Goal: Navigation & Orientation: Find specific page/section

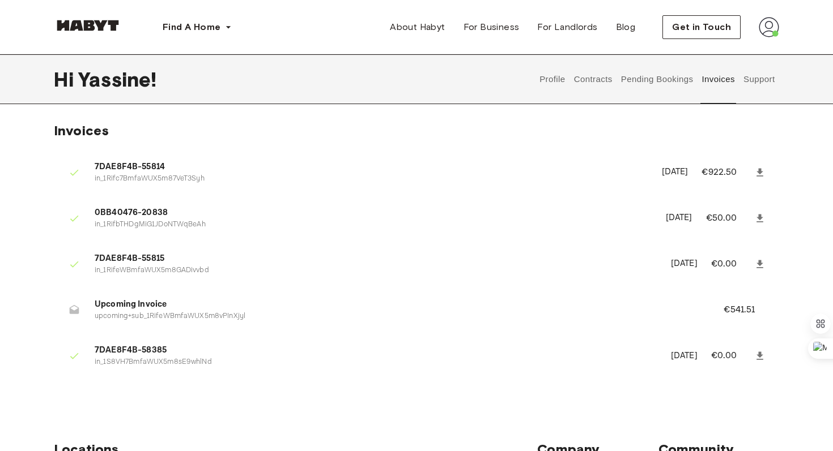
click at [655, 80] on button "Pending Bookings" at bounding box center [656, 79] width 75 height 50
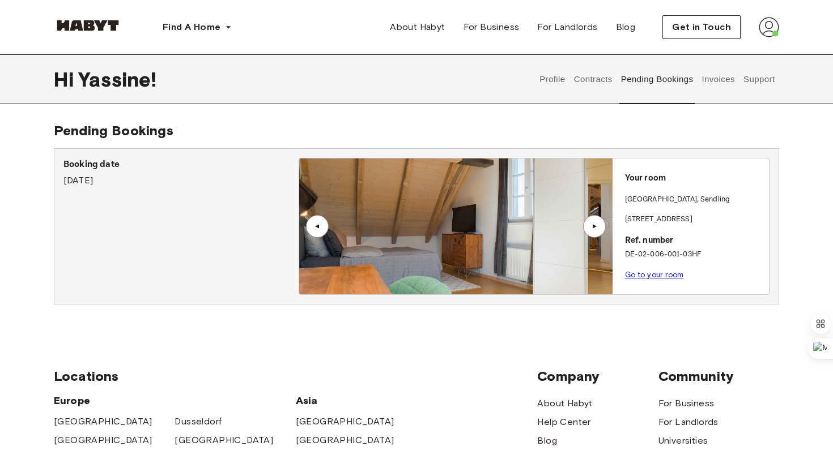
click at [602, 79] on button "Contracts" at bounding box center [592, 79] width 41 height 50
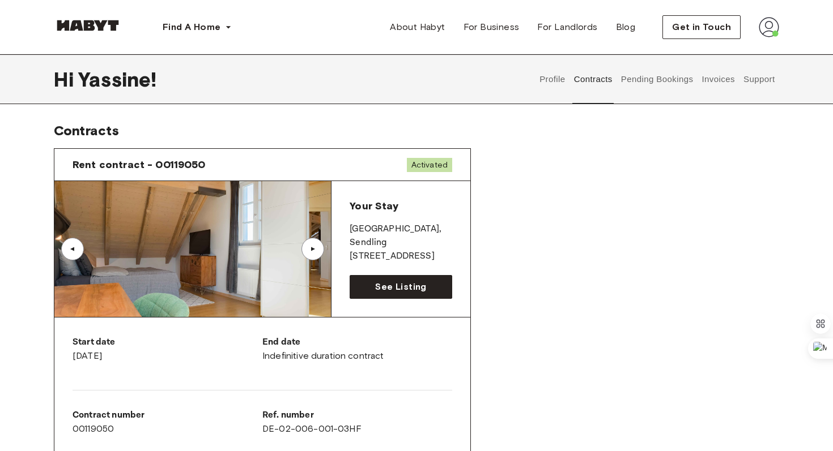
click at [549, 81] on button "Profile" at bounding box center [552, 79] width 29 height 50
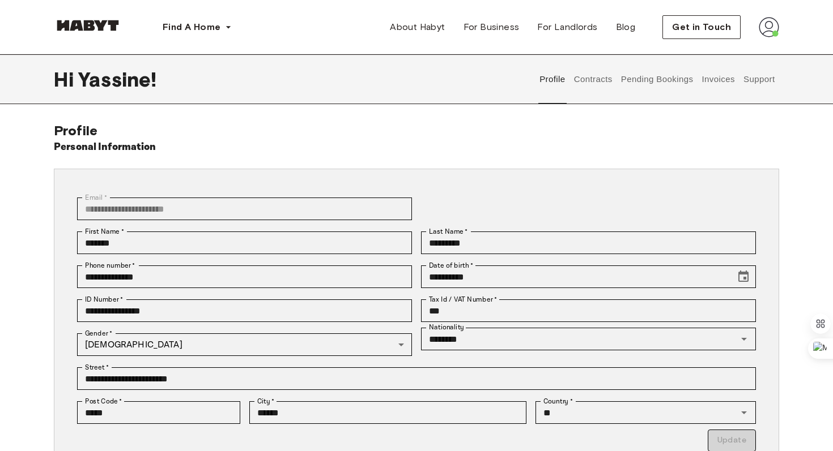
click at [602, 89] on button "Contracts" at bounding box center [592, 79] width 41 height 50
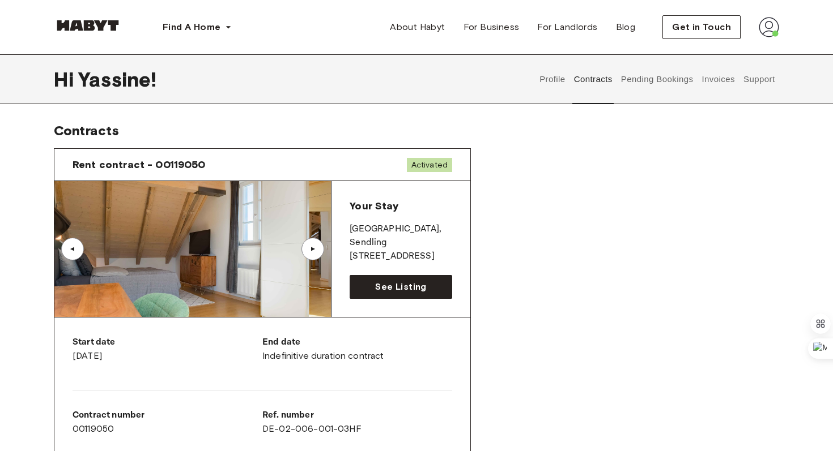
click at [663, 88] on button "Pending Bookings" at bounding box center [656, 79] width 75 height 50
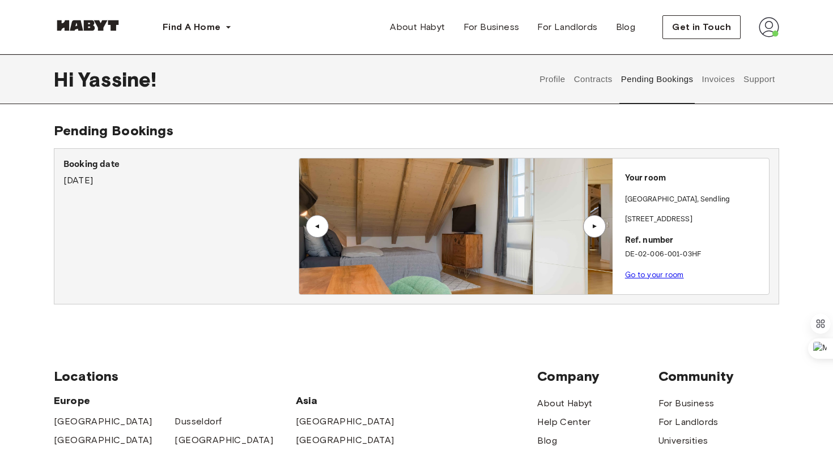
click at [603, 79] on button "Contracts" at bounding box center [592, 79] width 41 height 50
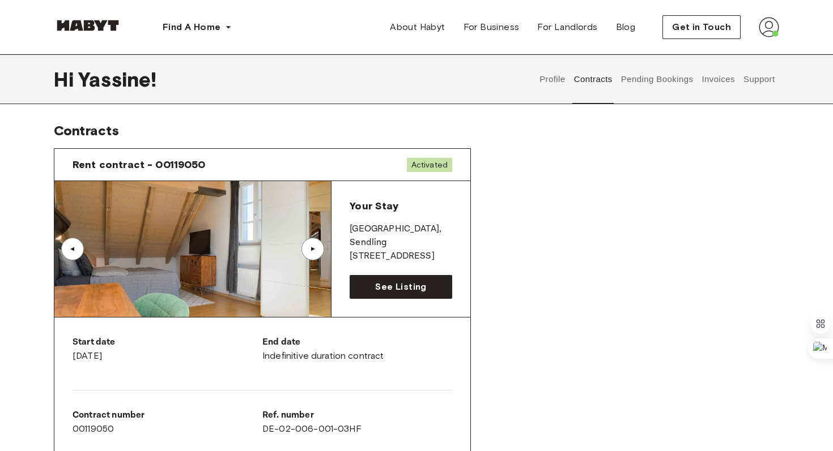
click at [550, 72] on button "Profile" at bounding box center [552, 79] width 29 height 50
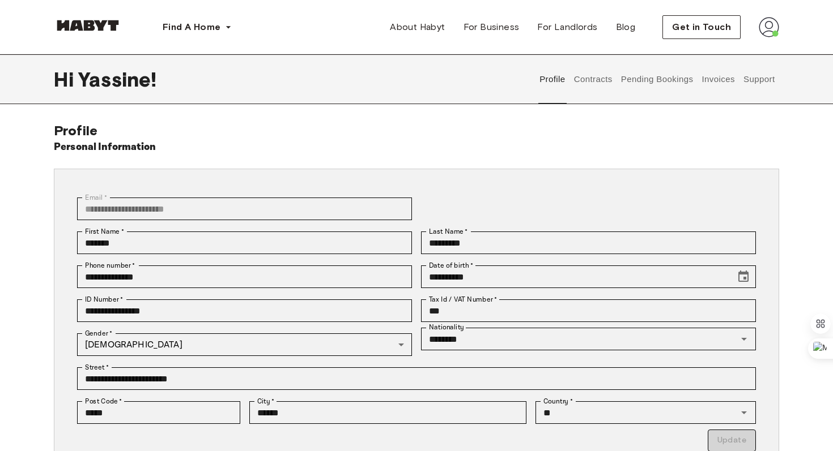
click at [597, 79] on button "Contracts" at bounding box center [592, 79] width 41 height 50
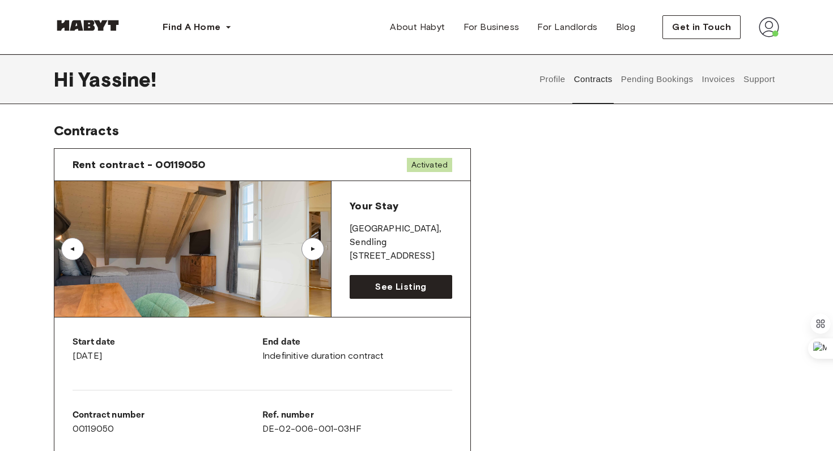
click at [680, 89] on button "Pending Bookings" at bounding box center [656, 79] width 75 height 50
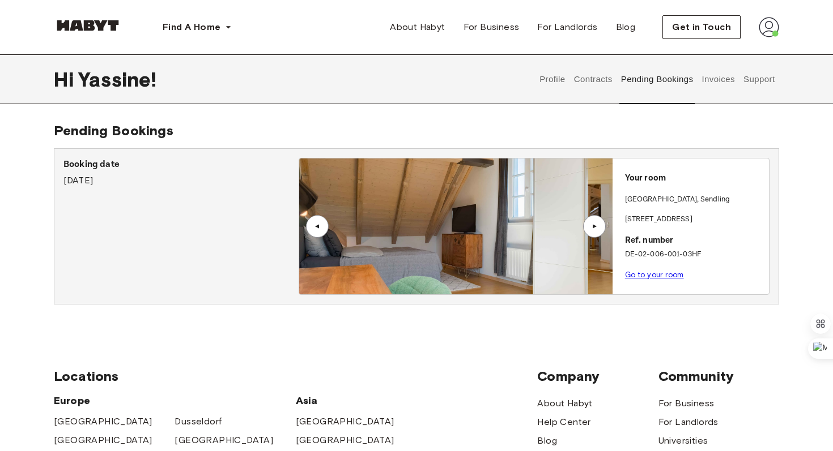
click at [733, 79] on button "Invoices" at bounding box center [718, 79] width 36 height 50
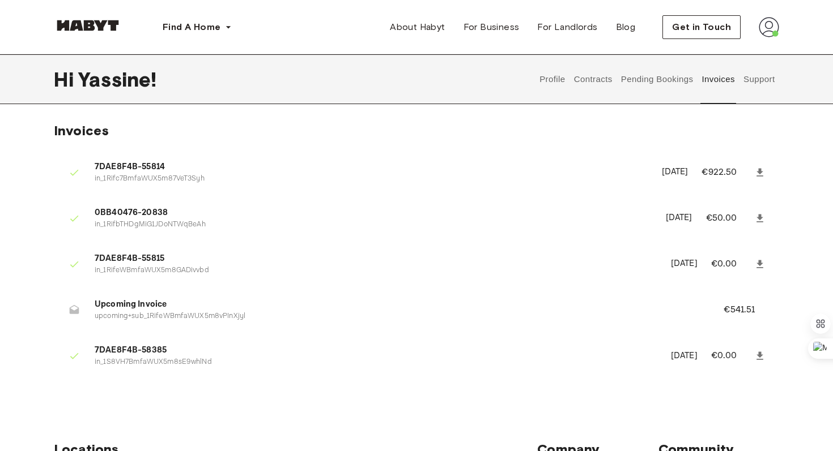
click at [780, 83] on div "Hi Yassine ! Profile Contracts Pending Bookings Invoices Support" at bounding box center [416, 79] width 816 height 50
click at [752, 78] on button "Support" at bounding box center [758, 79] width 35 height 50
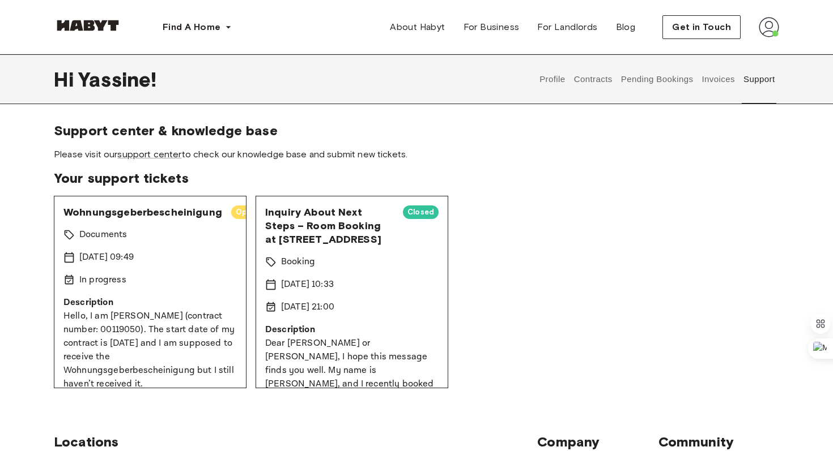
scroll to position [12, 0]
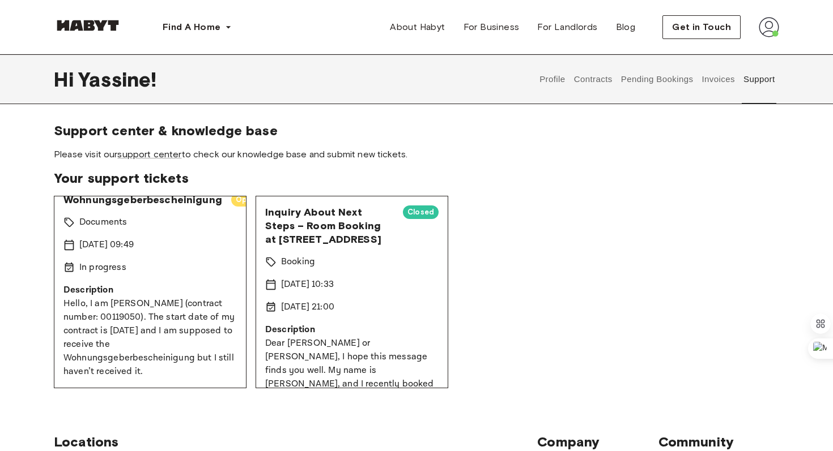
click at [727, 86] on button "Invoices" at bounding box center [718, 79] width 36 height 50
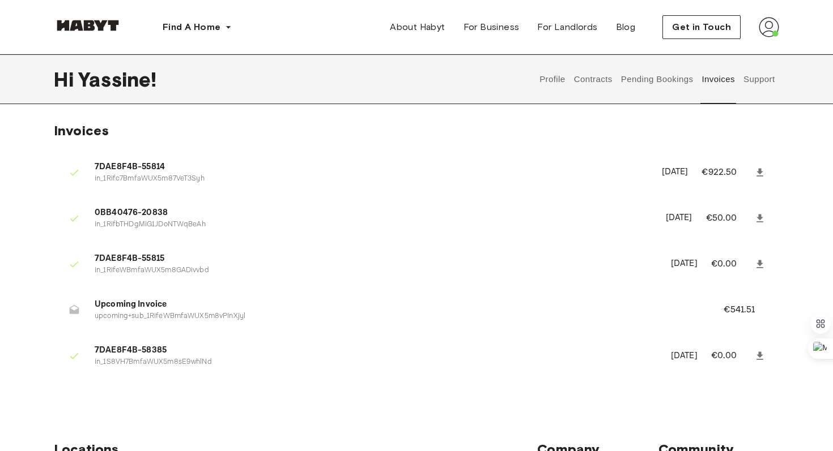
click at [684, 80] on button "Pending Bookings" at bounding box center [656, 79] width 75 height 50
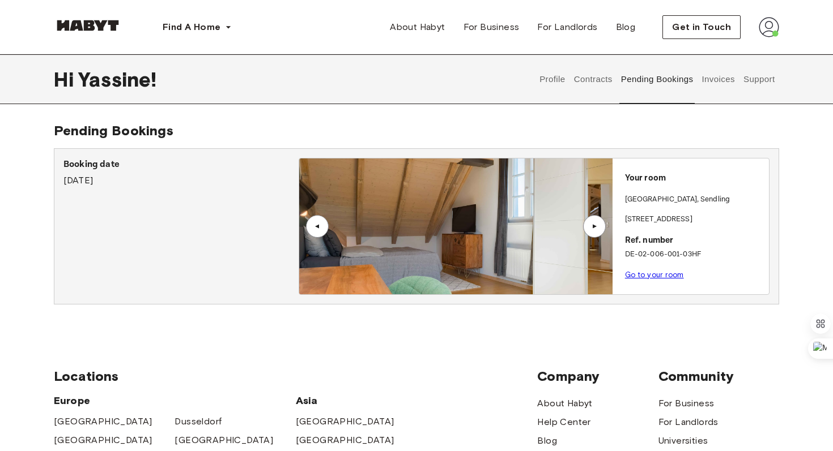
click at [586, 90] on button "Contracts" at bounding box center [592, 79] width 41 height 50
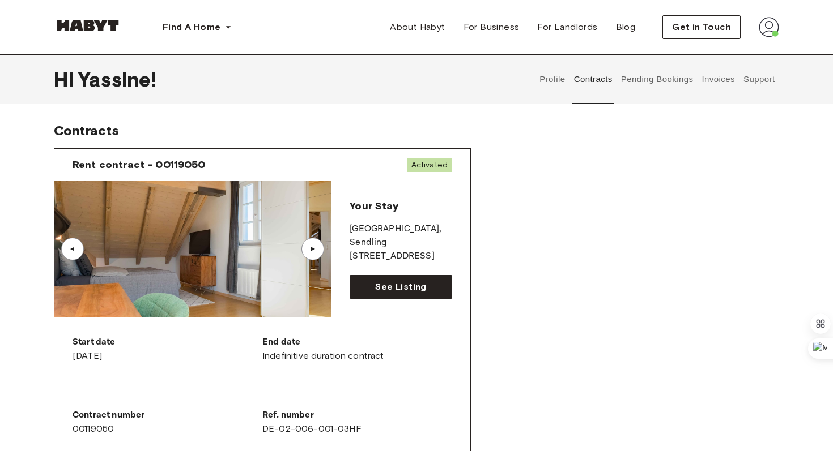
click at [553, 82] on button "Profile" at bounding box center [552, 79] width 29 height 50
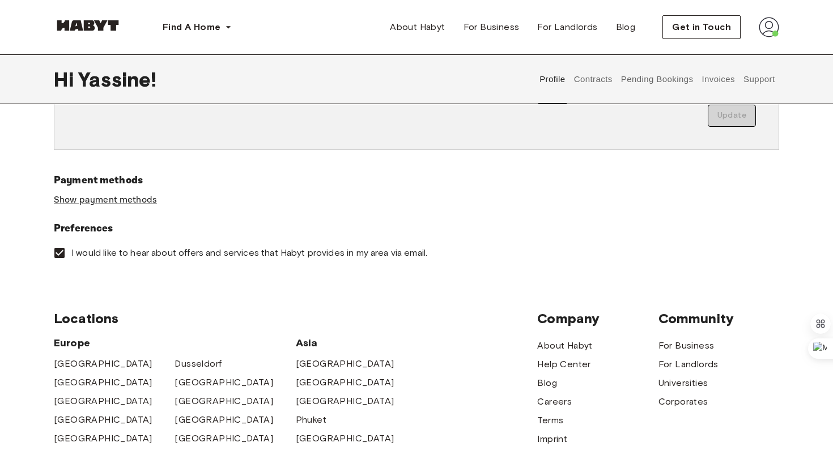
scroll to position [326, 0]
click at [767, 85] on button "Support" at bounding box center [758, 79] width 35 height 50
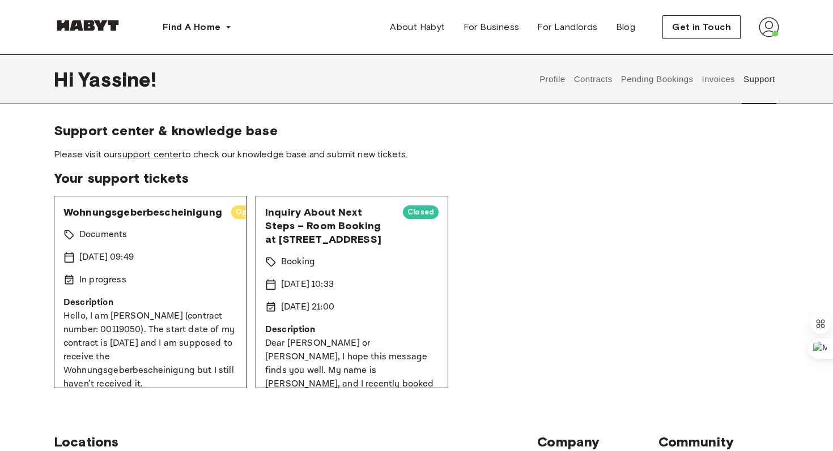
click at [715, 85] on button "Invoices" at bounding box center [718, 79] width 36 height 50
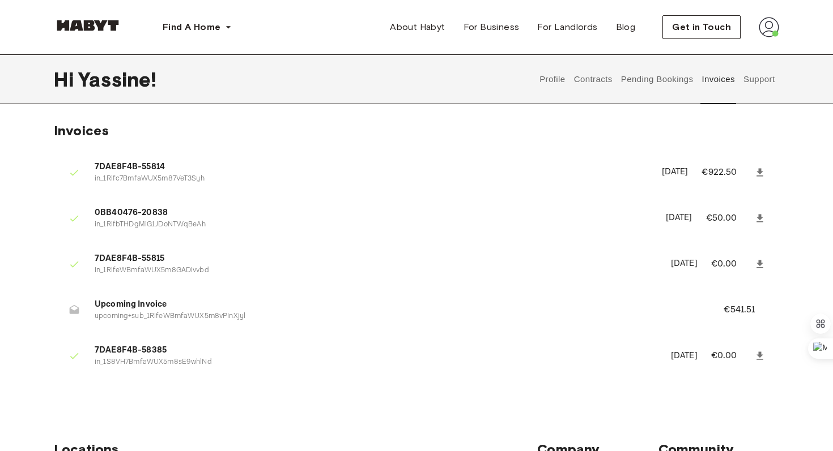
click at [671, 83] on button "Pending Bookings" at bounding box center [656, 79] width 75 height 50
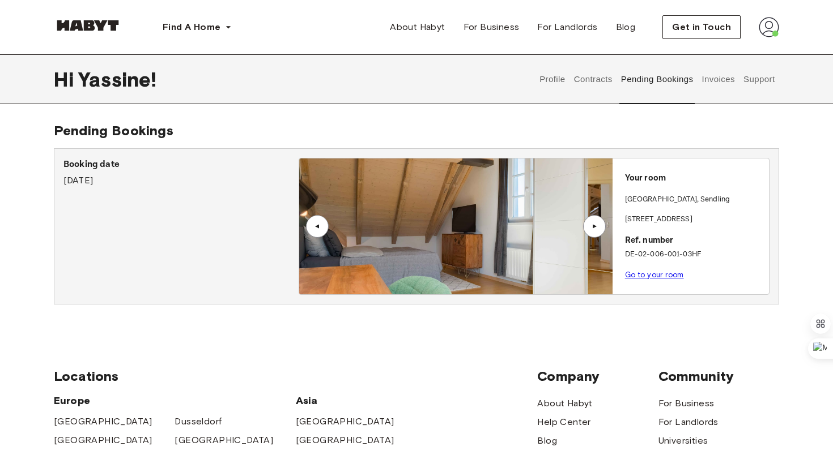
click at [607, 81] on button "Contracts" at bounding box center [592, 79] width 41 height 50
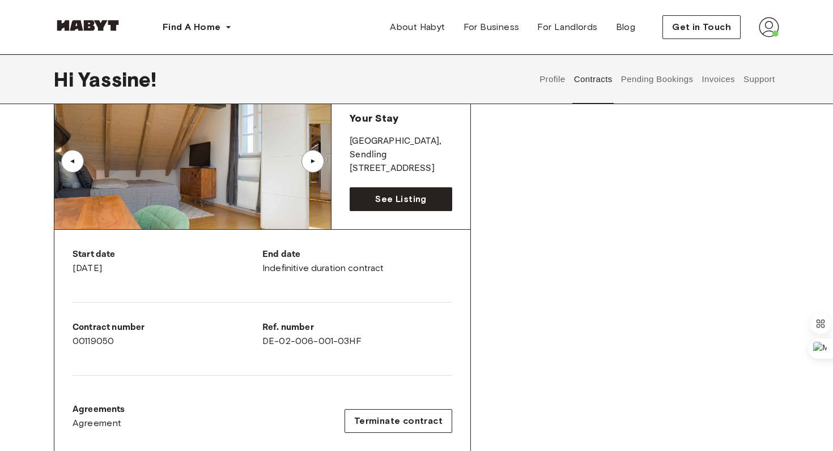
scroll to position [86, 0]
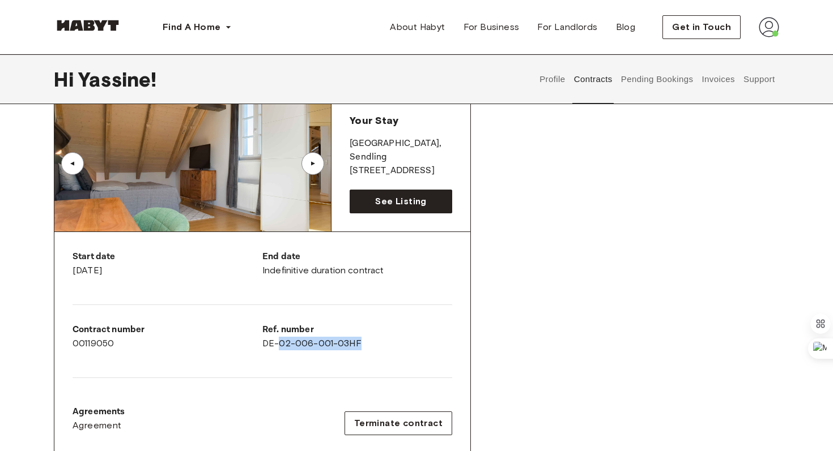
drag, startPoint x: 279, startPoint y: 345, endPoint x: 364, endPoint y: 342, distance: 85.0
click at [364, 342] on div "Ref. number DE-02-006-001-03HF" at bounding box center [357, 336] width 190 height 27
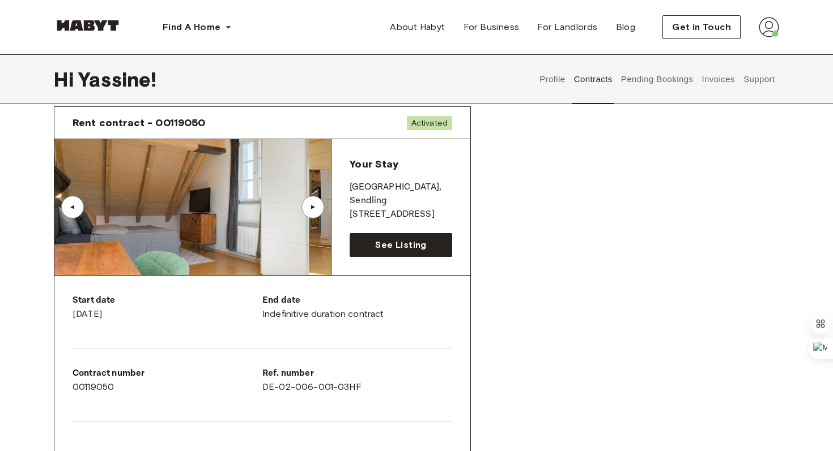
scroll to position [0, 0]
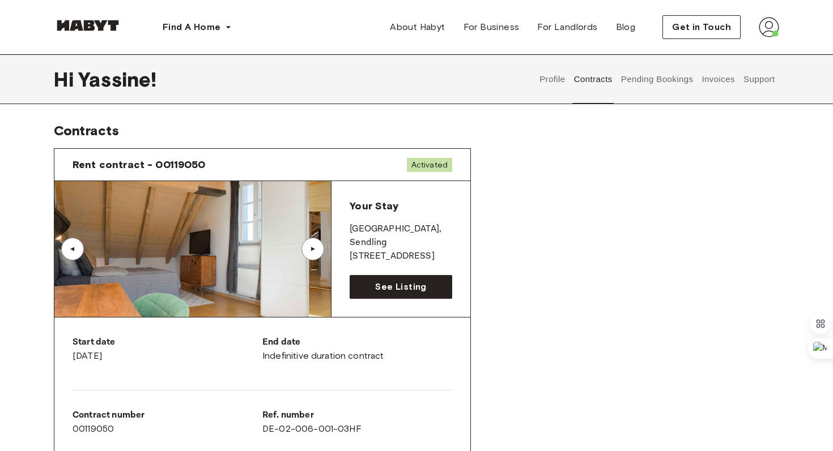
click at [535, 91] on div "Profile Contracts Pending Bookings Invoices Support" at bounding box center [657, 79] width 244 height 50
click at [390, 285] on span "See Listing" at bounding box center [400, 287] width 51 height 14
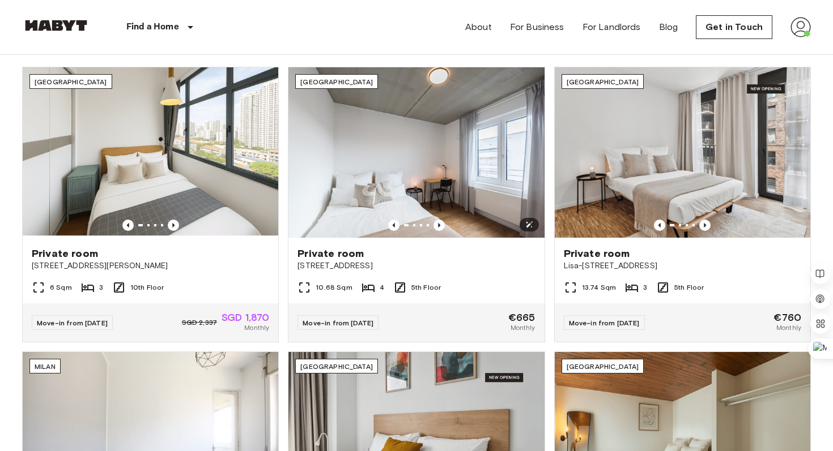
scroll to position [397, 0]
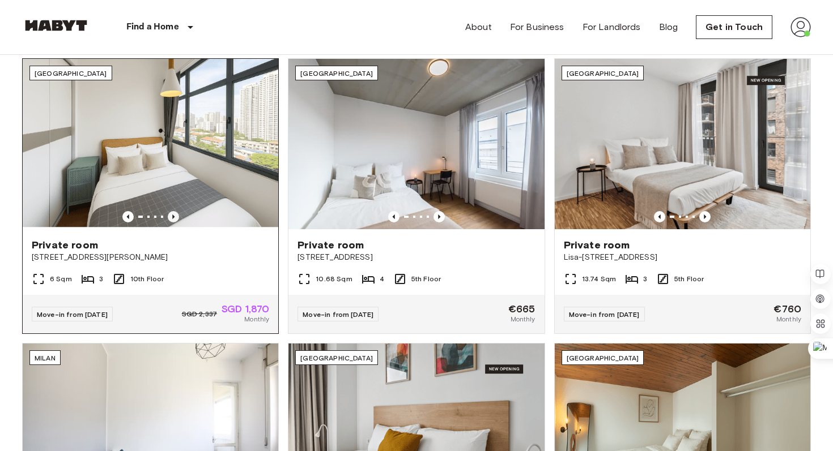
click at [170, 216] on icon "Previous image" at bounding box center [173, 216] width 11 height 11
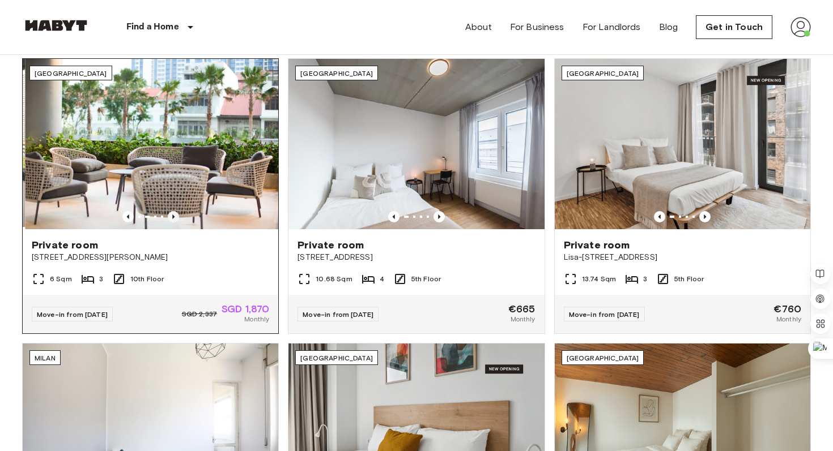
click at [170, 216] on icon "Previous image" at bounding box center [173, 216] width 11 height 11
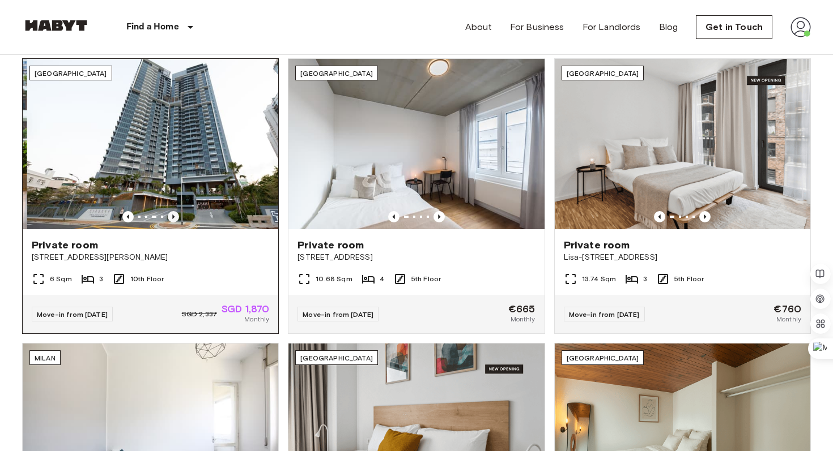
click at [170, 216] on icon "Previous image" at bounding box center [173, 216] width 11 height 11
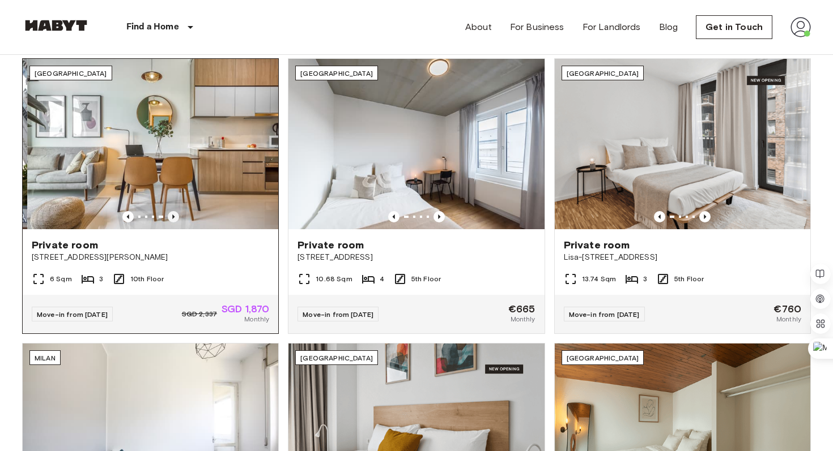
click at [170, 216] on icon "Previous image" at bounding box center [173, 216] width 11 height 11
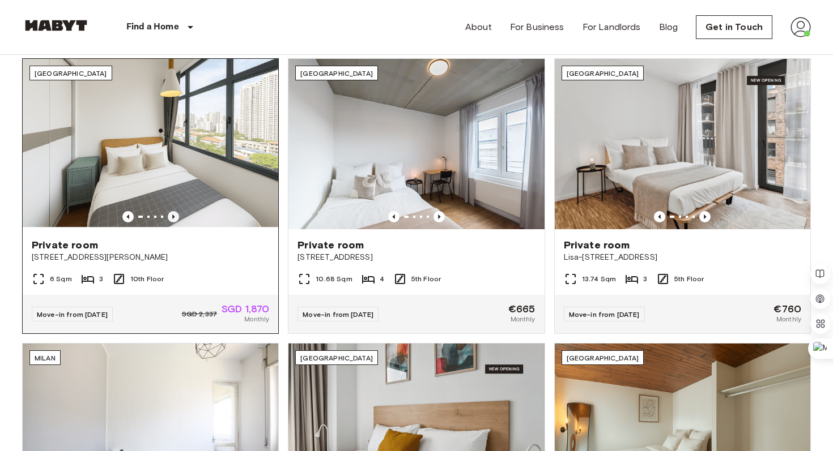
click at [170, 216] on icon "Previous image" at bounding box center [173, 216] width 11 height 11
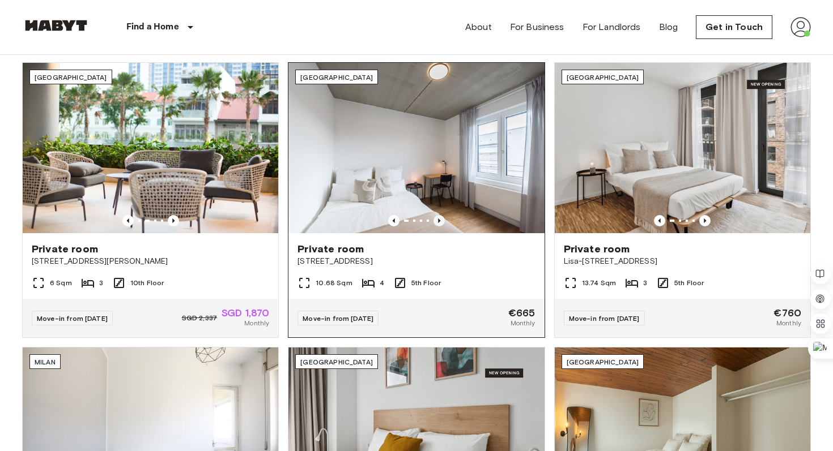
scroll to position [377, 0]
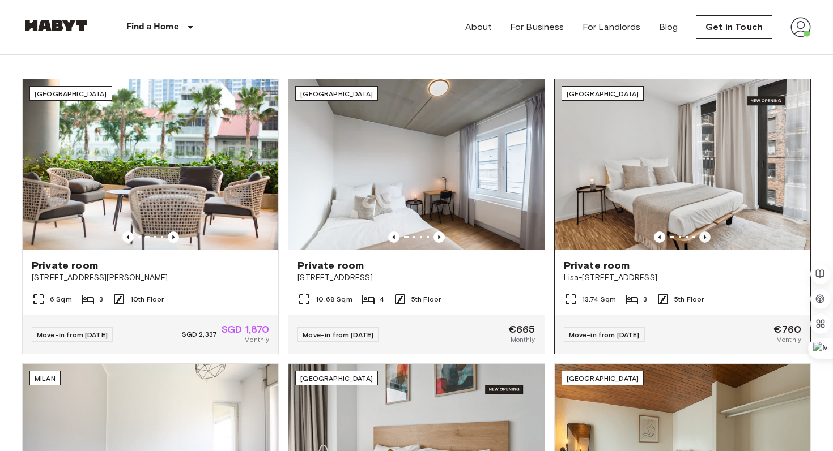
click at [703, 237] on icon "Previous image" at bounding box center [704, 237] width 11 height 11
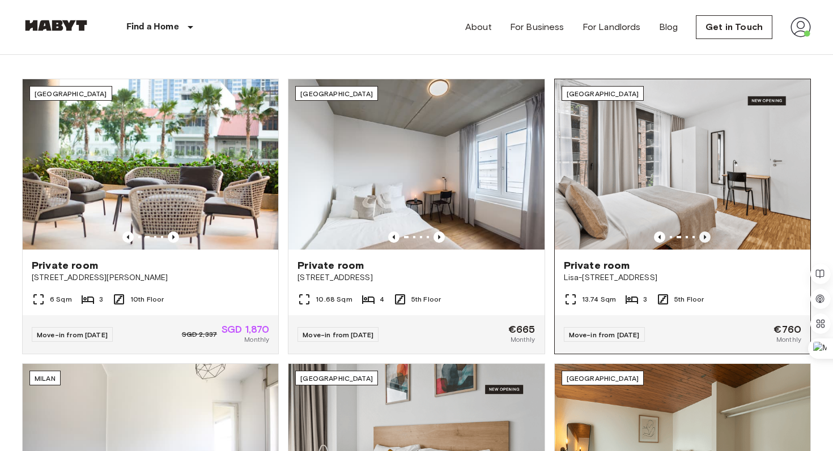
click at [703, 237] on icon "Previous image" at bounding box center [704, 237] width 11 height 11
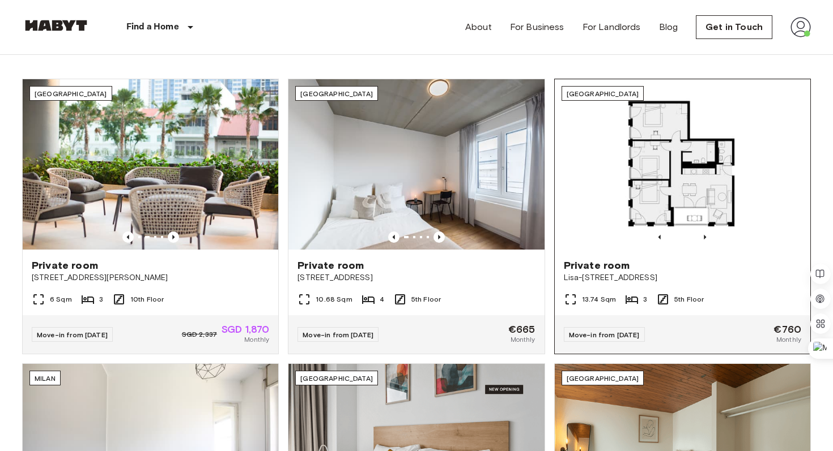
click at [697, 271] on div "Private room" at bounding box center [682, 266] width 237 height 14
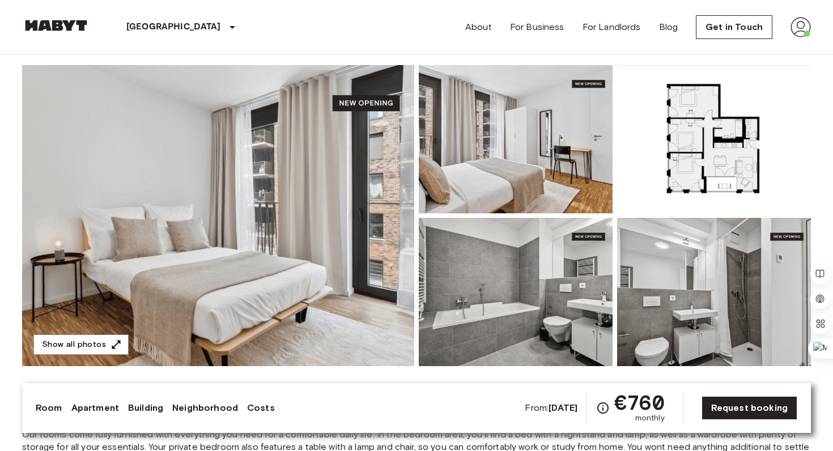
scroll to position [82, 0]
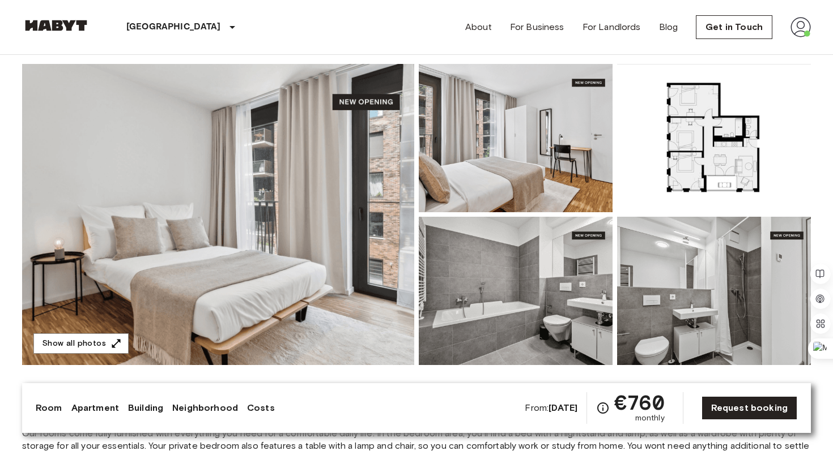
click at [293, 203] on img at bounding box center [218, 214] width 392 height 301
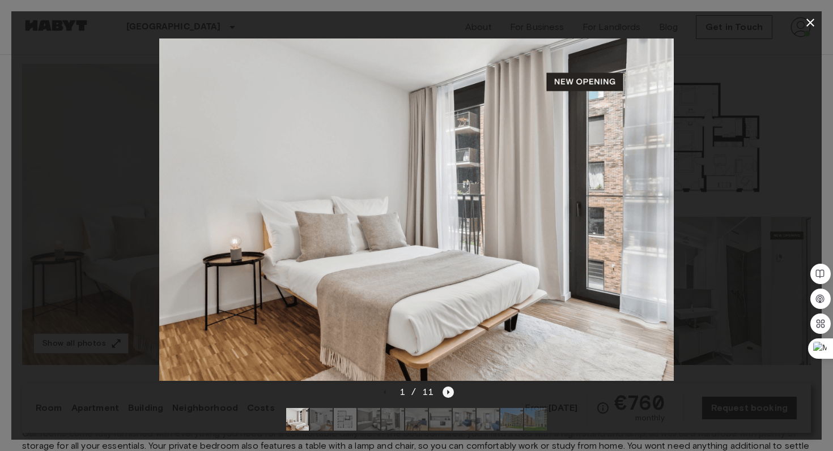
click at [449, 393] on icon "Next image" at bounding box center [447, 392] width 11 height 11
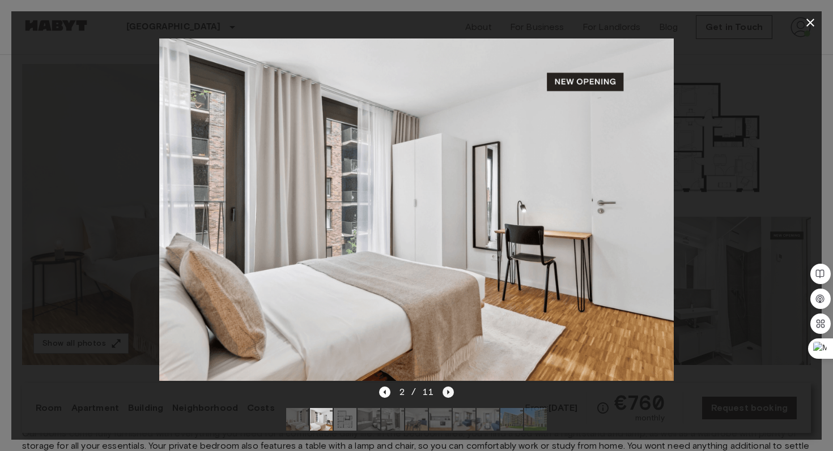
click at [449, 393] on icon "Next image" at bounding box center [447, 392] width 11 height 11
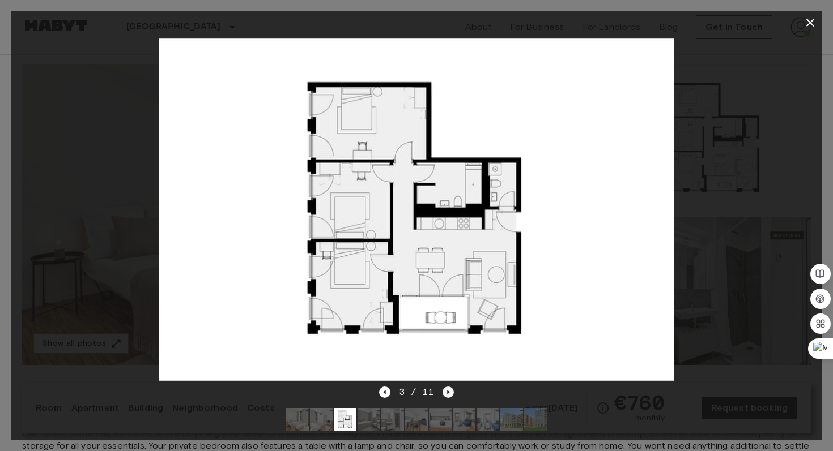
click at [449, 393] on icon "Next image" at bounding box center [447, 392] width 11 height 11
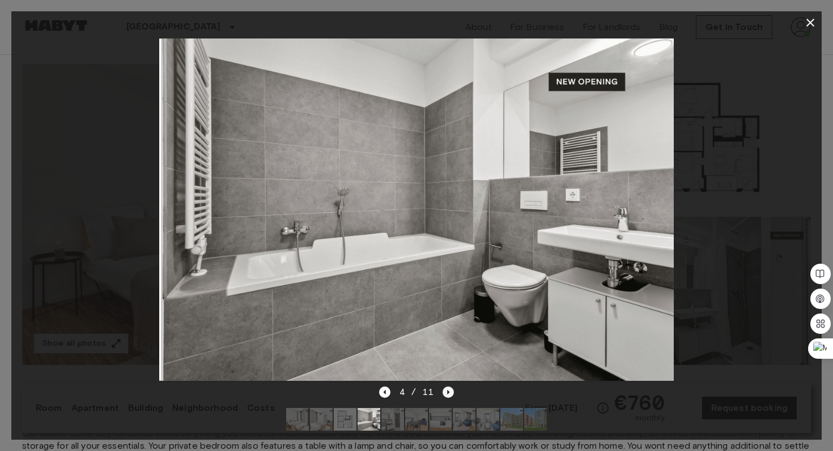
click at [449, 393] on icon "Next image" at bounding box center [447, 392] width 11 height 11
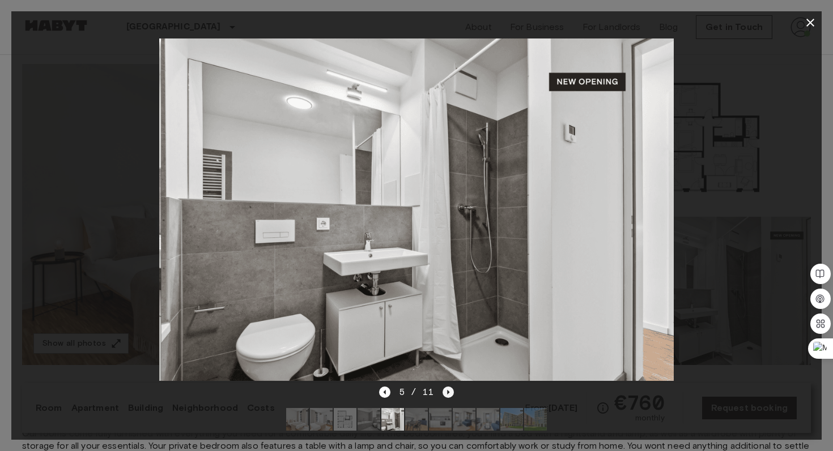
click at [449, 393] on icon "Next image" at bounding box center [447, 392] width 11 height 11
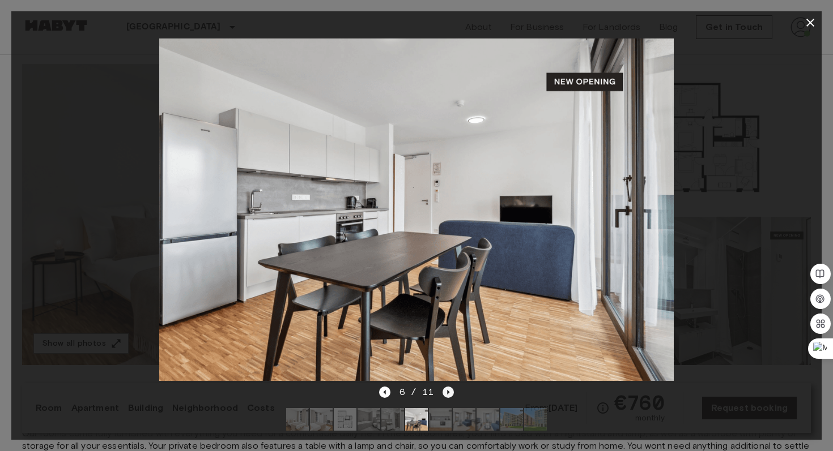
click at [449, 393] on icon "Next image" at bounding box center [447, 392] width 11 height 11
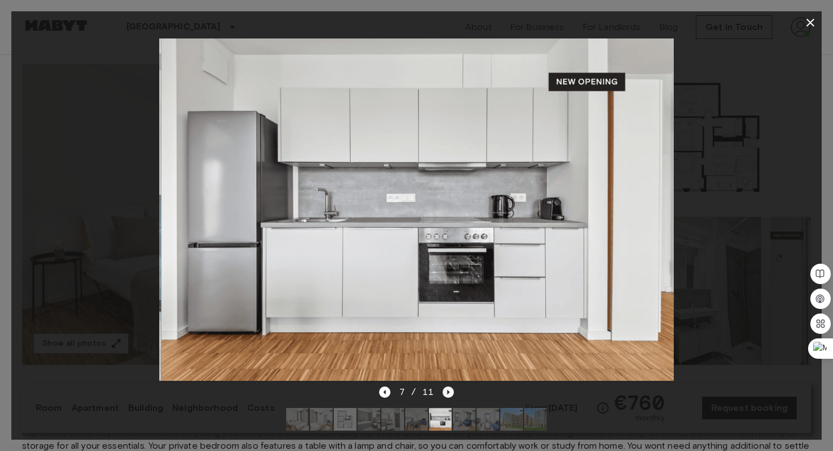
click at [449, 393] on icon "Next image" at bounding box center [447, 392] width 11 height 11
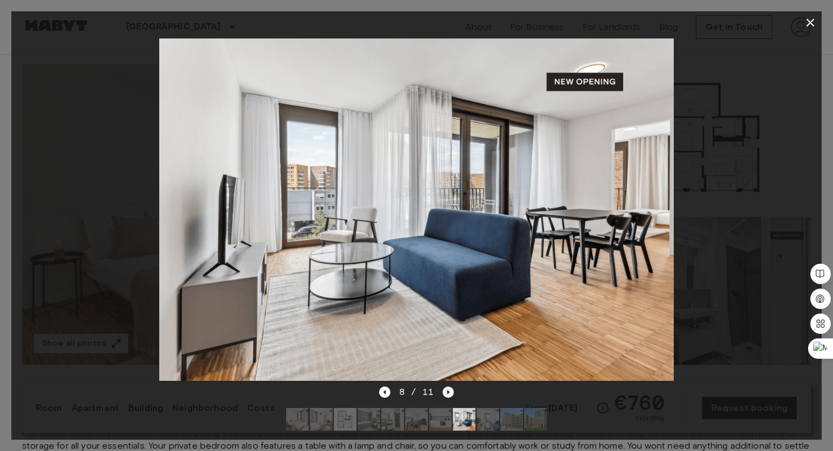
click at [449, 393] on icon "Next image" at bounding box center [447, 392] width 11 height 11
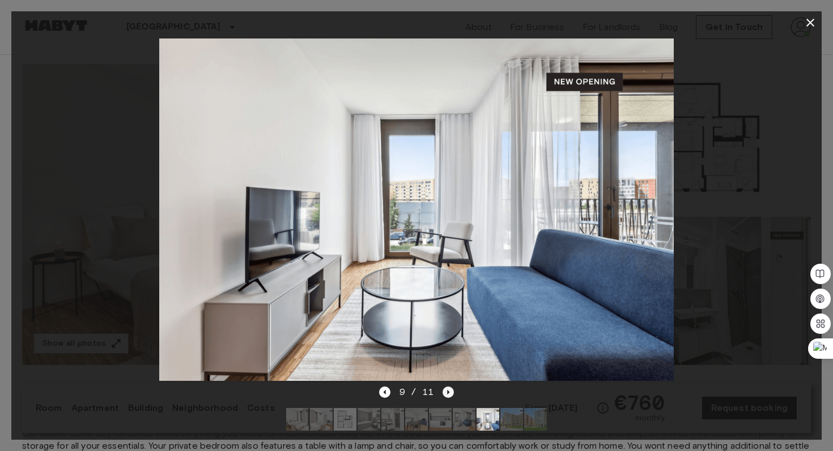
click at [449, 393] on icon "Next image" at bounding box center [447, 392] width 11 height 11
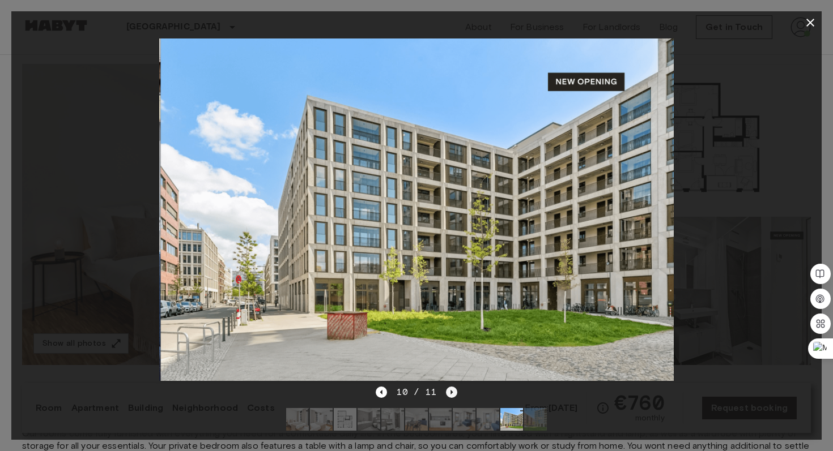
click at [449, 393] on icon "Next image" at bounding box center [451, 392] width 11 height 11
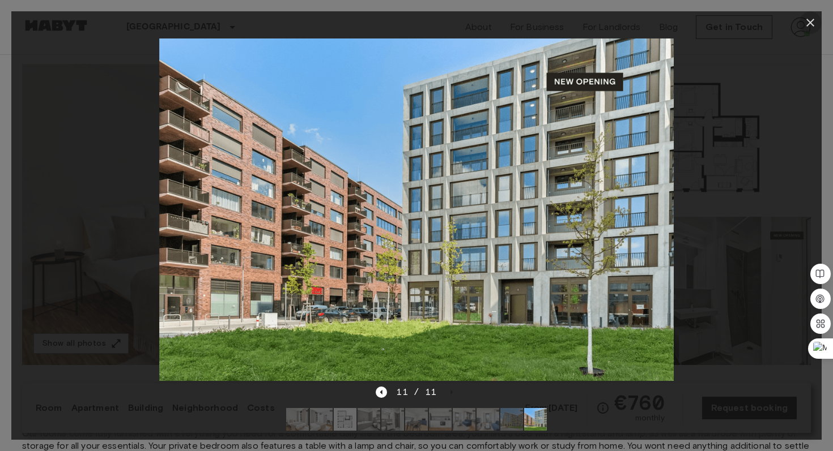
click at [812, 23] on icon "button" at bounding box center [810, 23] width 14 height 14
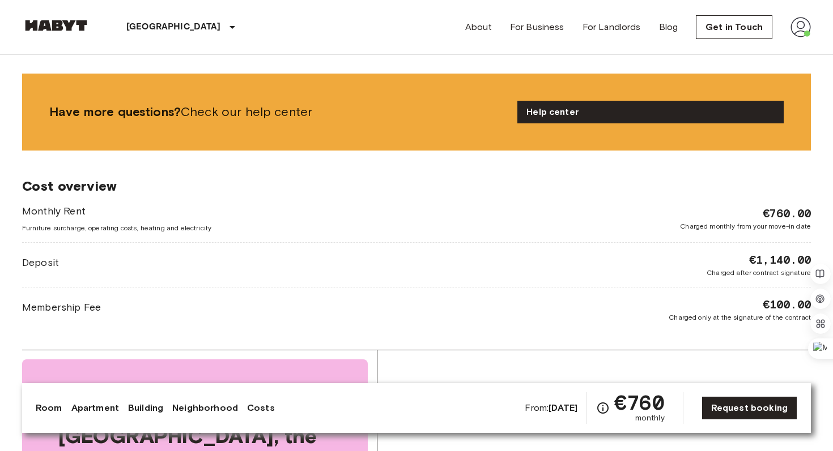
scroll to position [1619, 0]
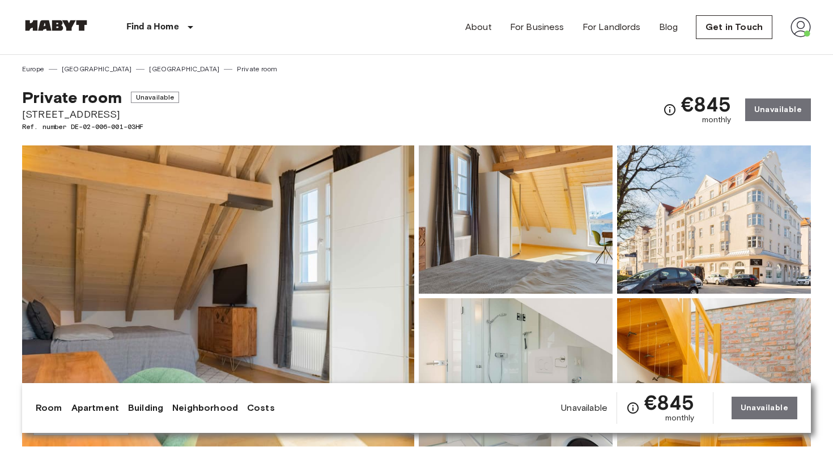
click at [390, 242] on img at bounding box center [218, 296] width 392 height 301
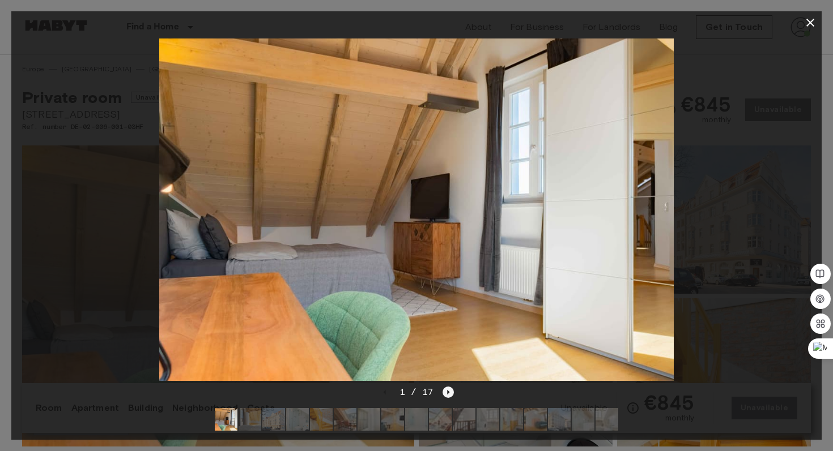
click at [447, 394] on icon "Next image" at bounding box center [448, 392] width 2 height 5
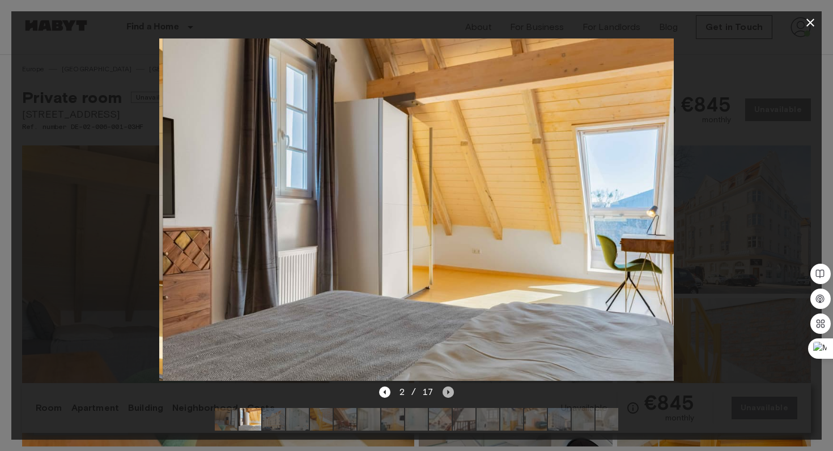
click at [447, 394] on icon "Next image" at bounding box center [448, 392] width 2 height 5
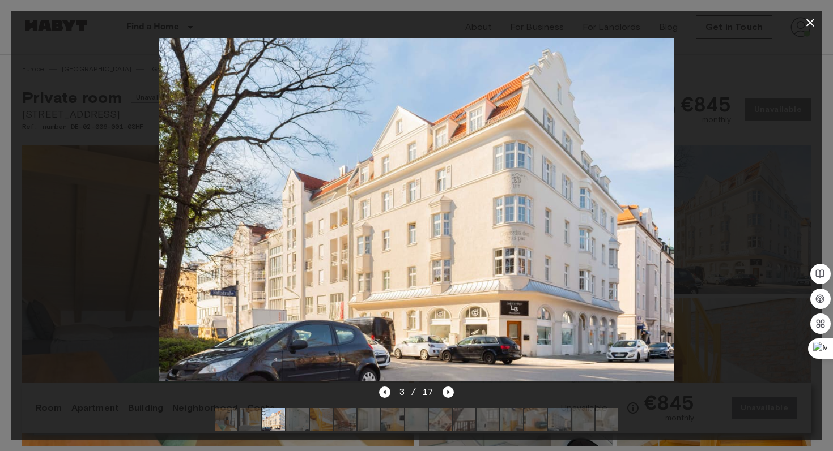
click at [454, 393] on div "3 / 17" at bounding box center [416, 413] width 810 height 54
click at [448, 393] on icon "Next image" at bounding box center [447, 392] width 11 height 11
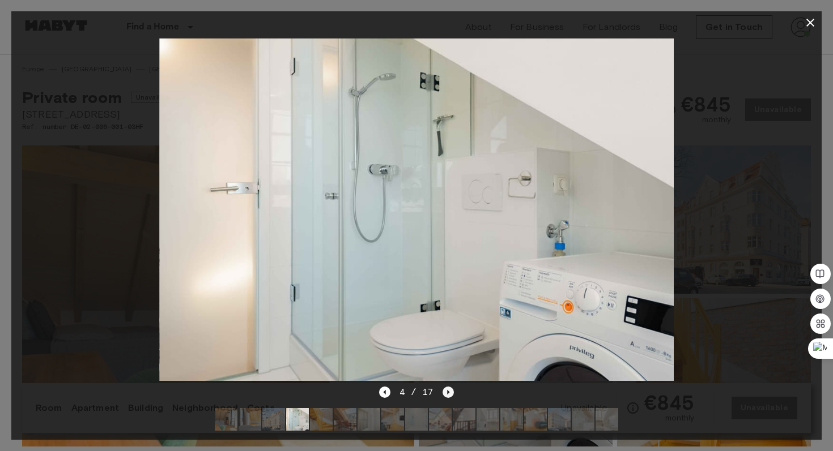
click at [448, 393] on icon "Next image" at bounding box center [447, 392] width 11 height 11
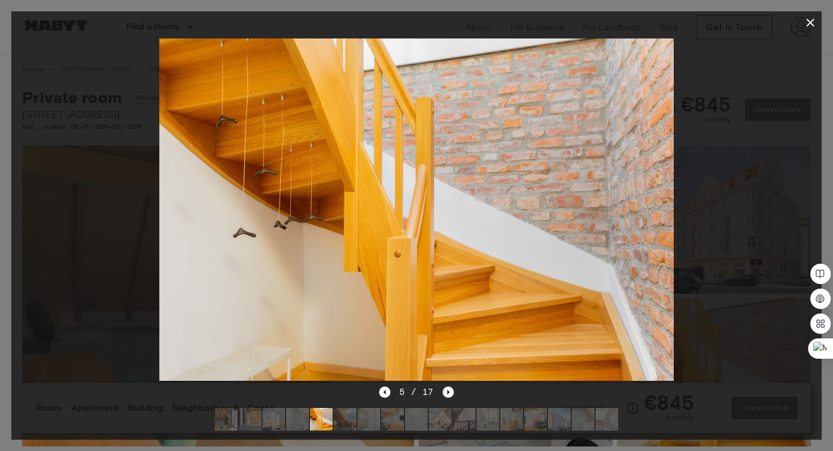
click at [448, 393] on icon "Next image" at bounding box center [447, 392] width 11 height 11
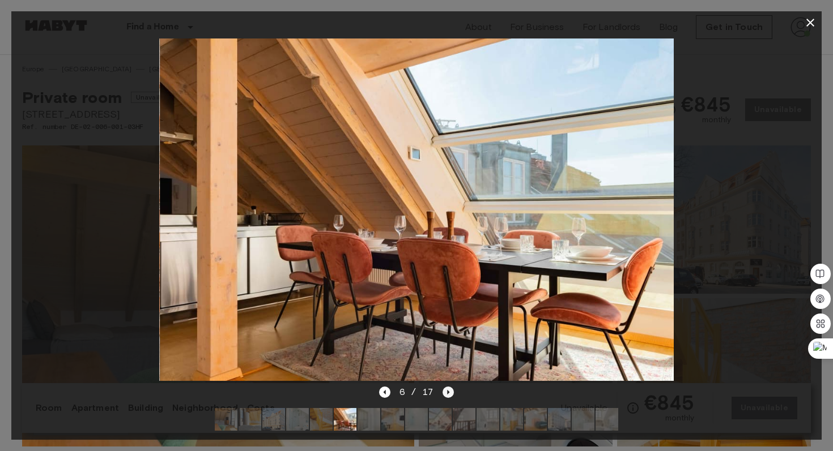
click at [448, 393] on icon "Next image" at bounding box center [447, 392] width 11 height 11
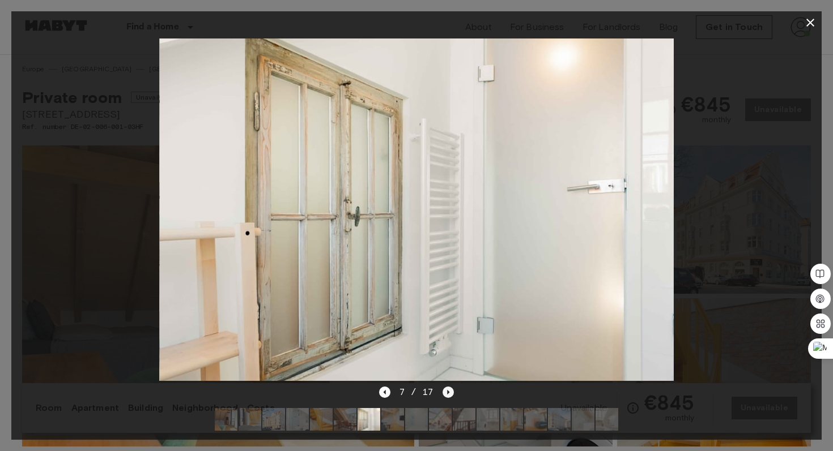
click at [448, 393] on icon "Next image" at bounding box center [447, 392] width 11 height 11
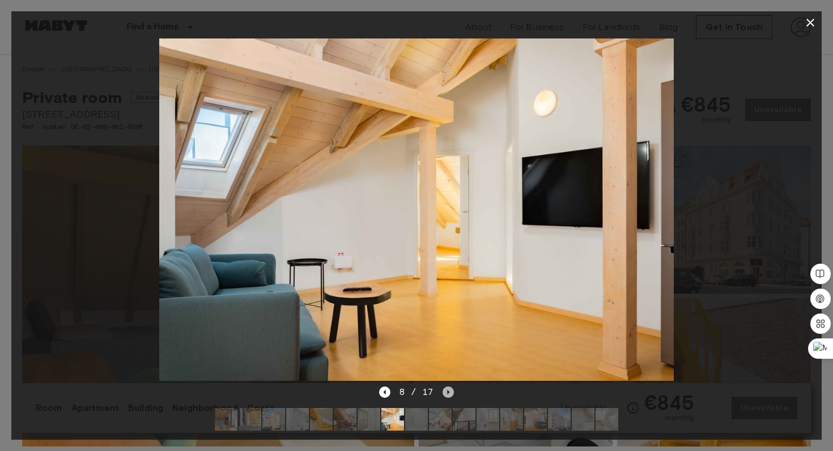
click at [448, 393] on icon "Next image" at bounding box center [447, 392] width 11 height 11
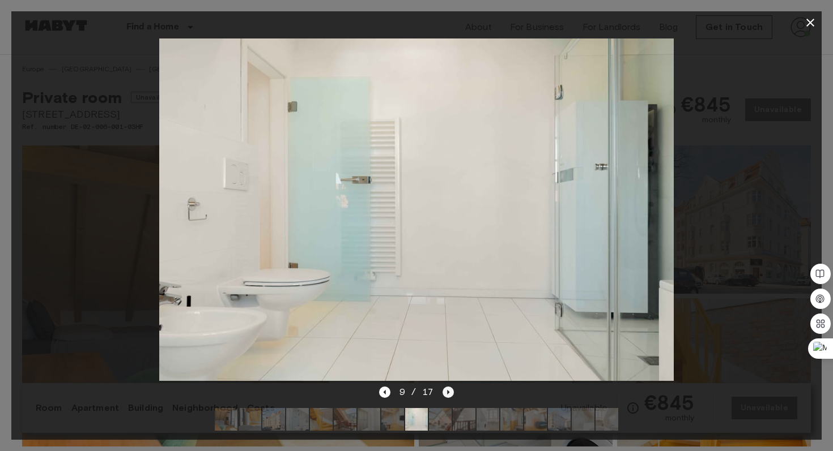
click at [448, 393] on icon "Next image" at bounding box center [447, 392] width 11 height 11
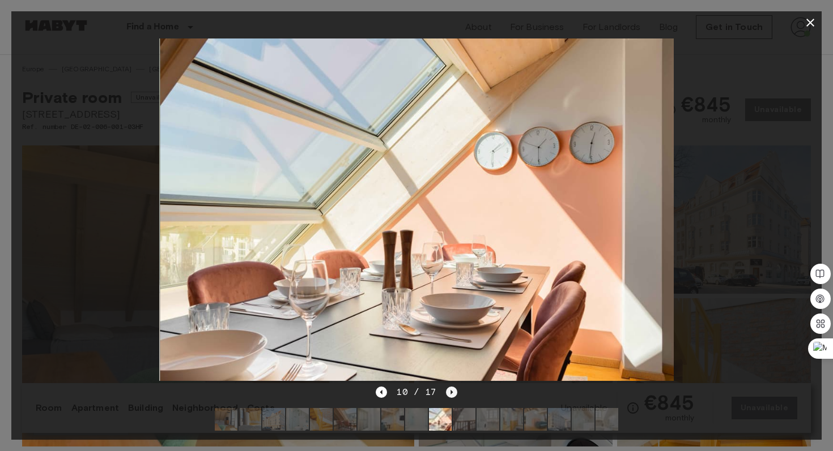
click at [448, 393] on icon "Next image" at bounding box center [451, 392] width 11 height 11
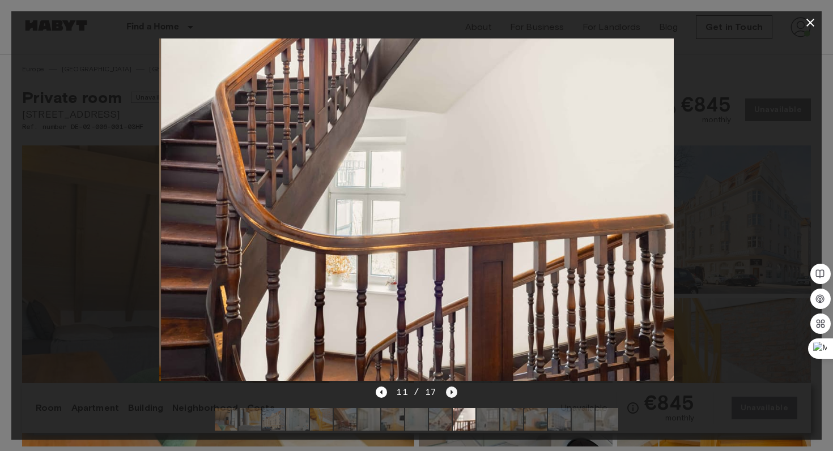
click at [448, 393] on icon "Next image" at bounding box center [451, 392] width 11 height 11
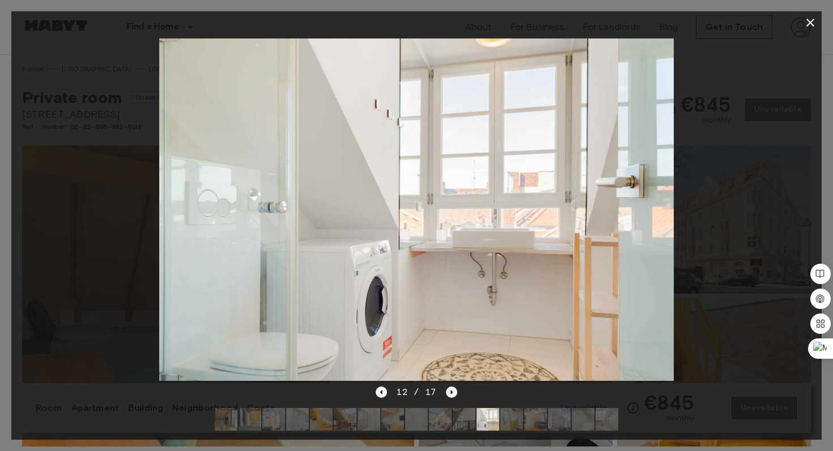
click at [448, 393] on icon "Next image" at bounding box center [451, 392] width 11 height 11
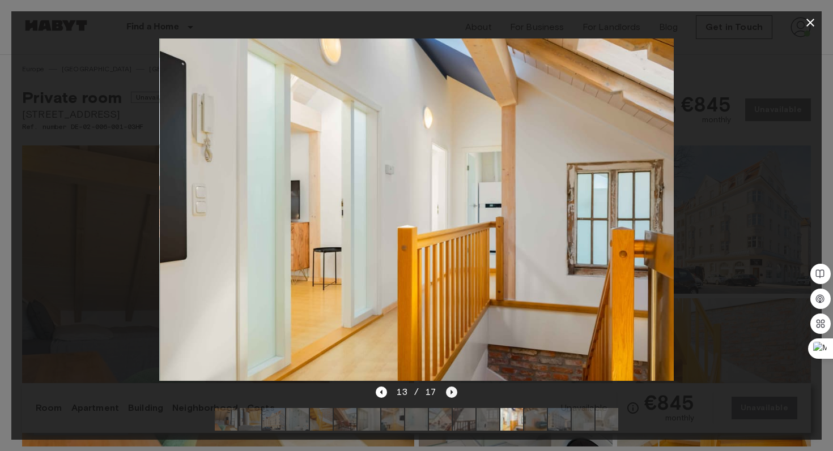
click at [448, 393] on icon "Next image" at bounding box center [451, 392] width 11 height 11
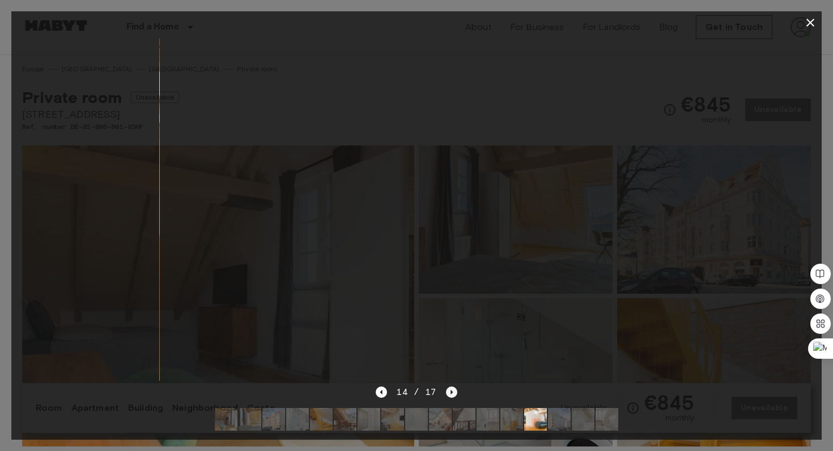
click at [448, 393] on icon "Next image" at bounding box center [451, 392] width 11 height 11
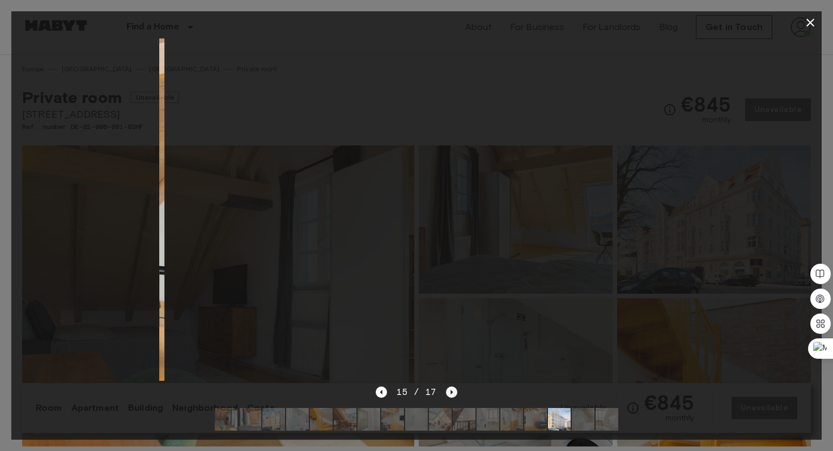
click at [448, 393] on icon "Next image" at bounding box center [451, 392] width 11 height 11
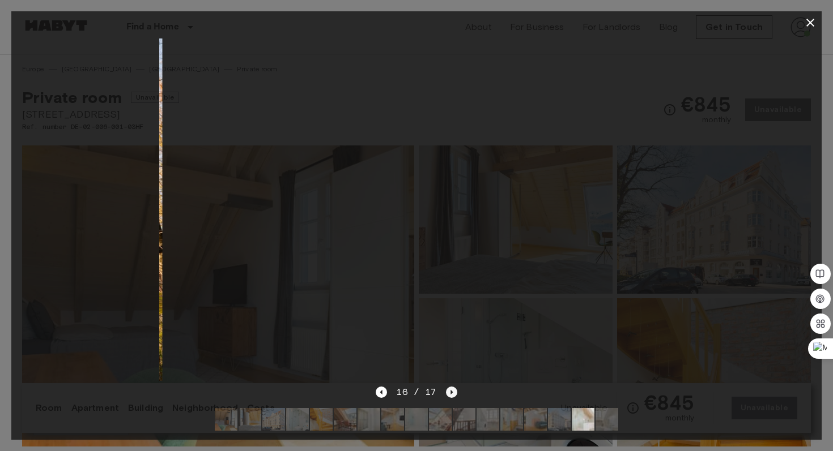
click at [448, 393] on icon "Next image" at bounding box center [451, 392] width 11 height 11
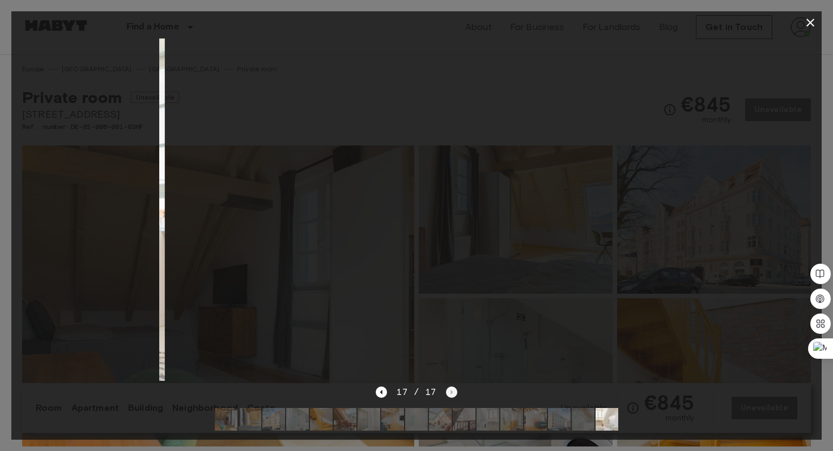
click at [448, 393] on div "17 / 17" at bounding box center [416, 393] width 81 height 14
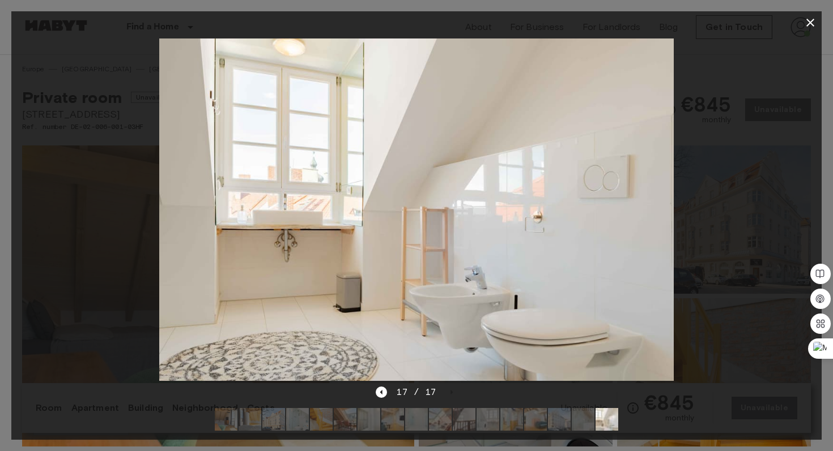
click at [809, 19] on icon "button" at bounding box center [810, 23] width 14 height 14
